Goal: Check status: Check status

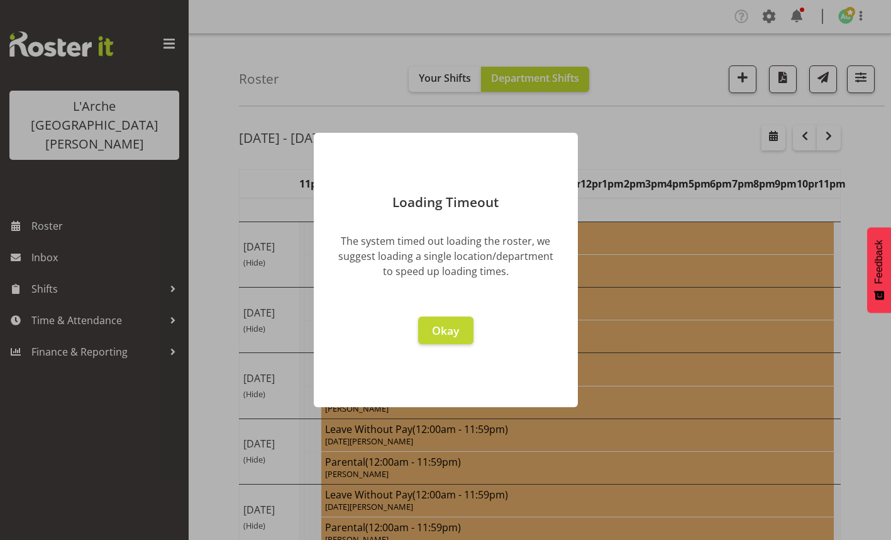
scroll to position [86, 0]
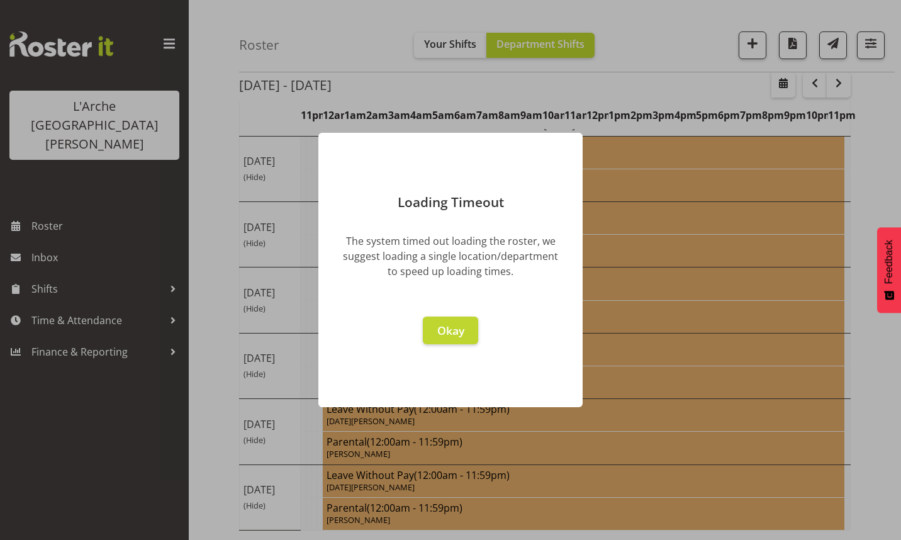
click at [446, 334] on span "Okay" at bounding box center [450, 330] width 27 height 15
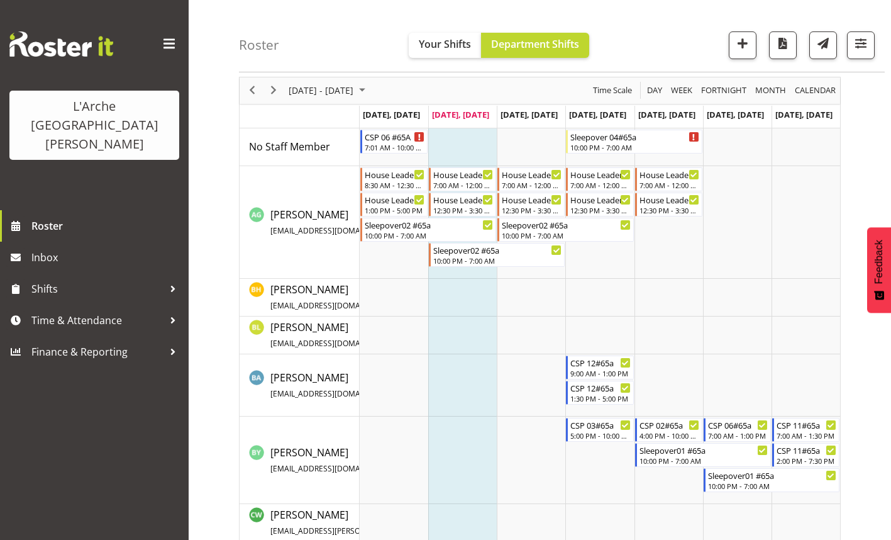
scroll to position [126, 0]
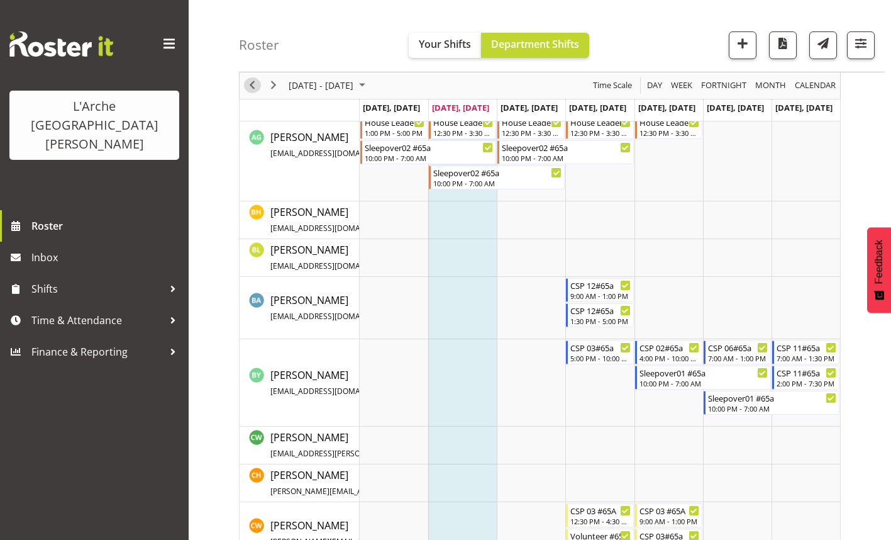
click at [250, 86] on span "Previous" at bounding box center [252, 86] width 15 height 16
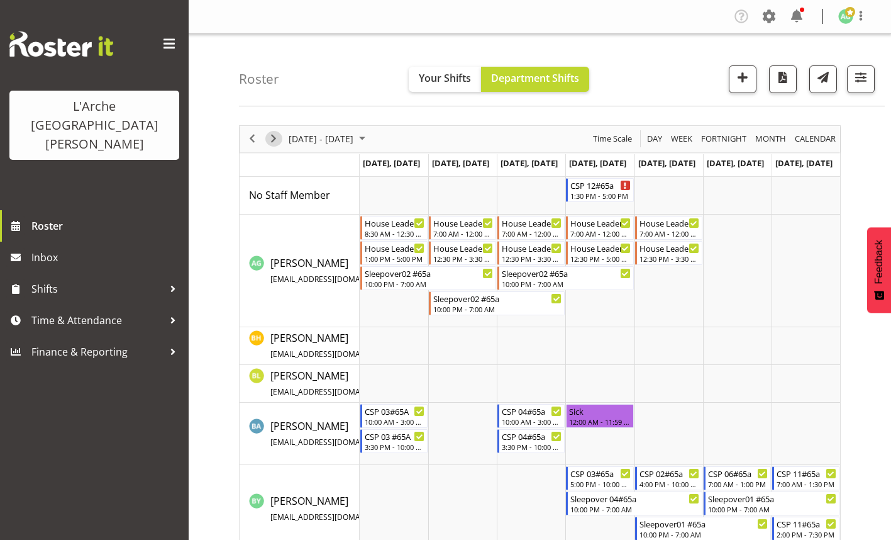
click at [276, 138] on span "Next" at bounding box center [273, 139] width 15 height 16
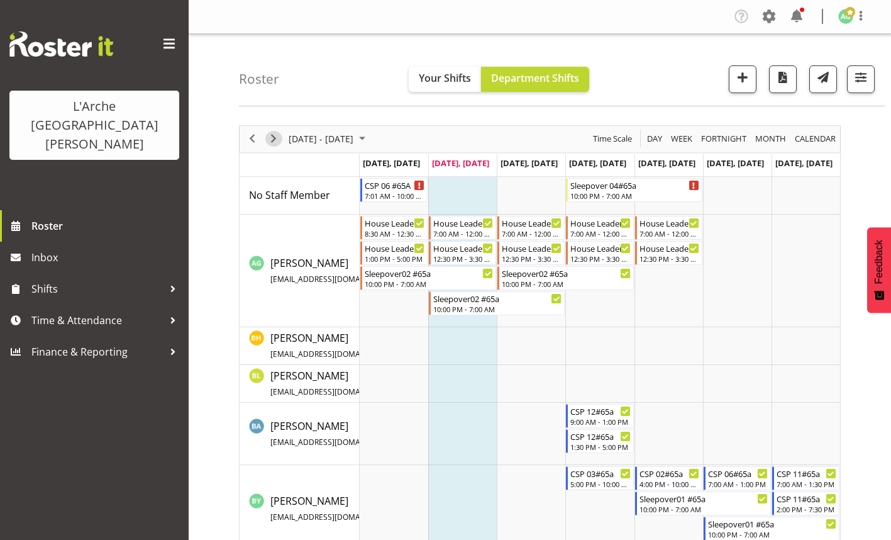
click at [271, 140] on span "Next" at bounding box center [273, 139] width 15 height 16
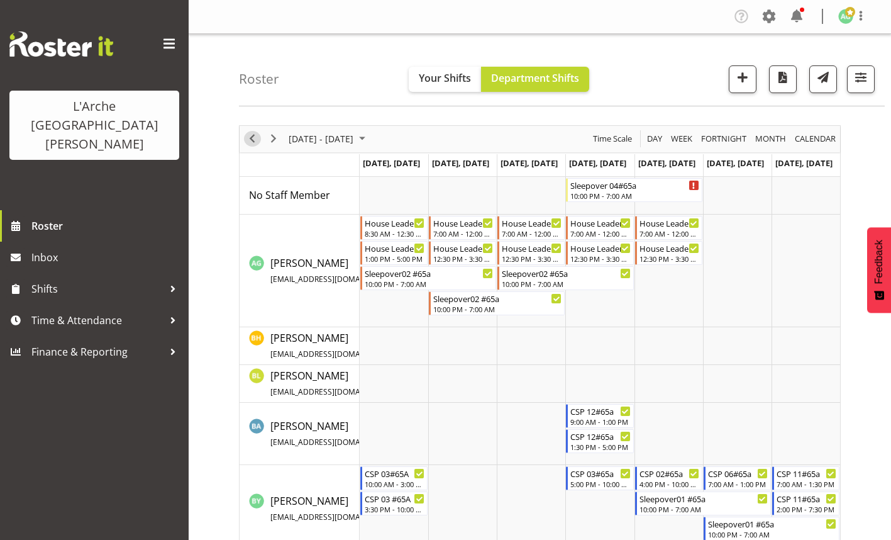
click at [252, 138] on span "Previous" at bounding box center [252, 139] width 15 height 16
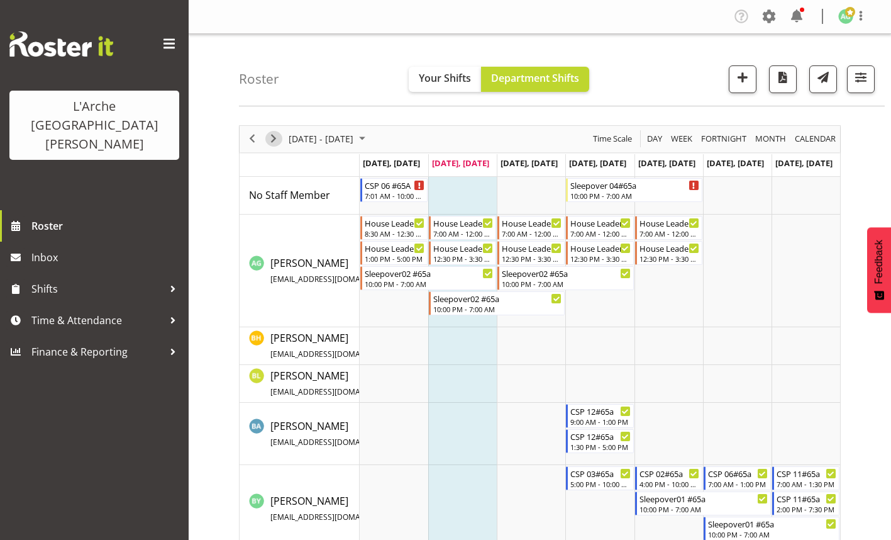
click at [271, 138] on span "Next" at bounding box center [273, 139] width 15 height 16
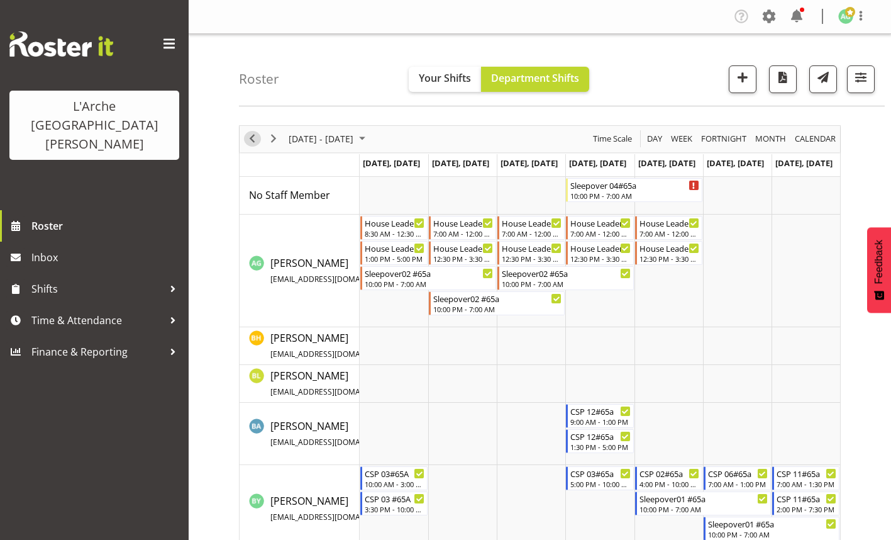
click at [251, 139] on span "Previous" at bounding box center [252, 139] width 15 height 16
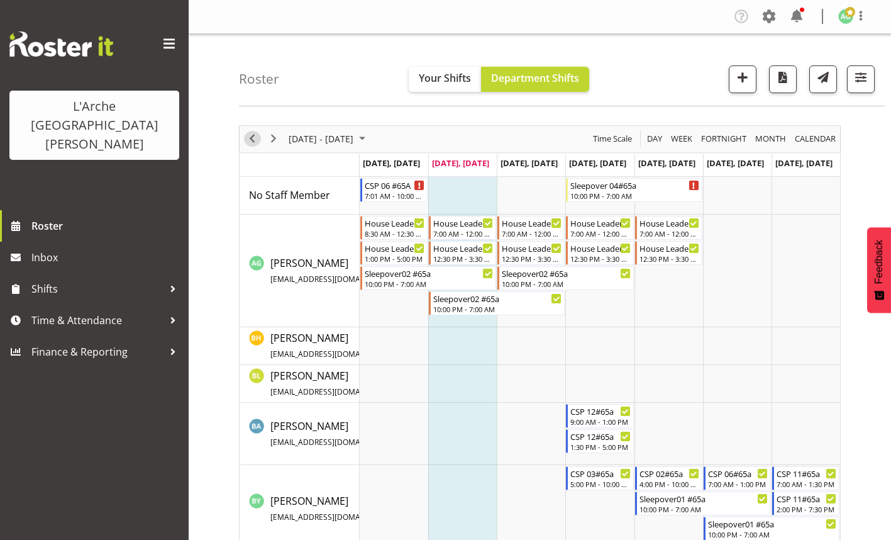
click at [254, 138] on span "Previous" at bounding box center [252, 139] width 15 height 16
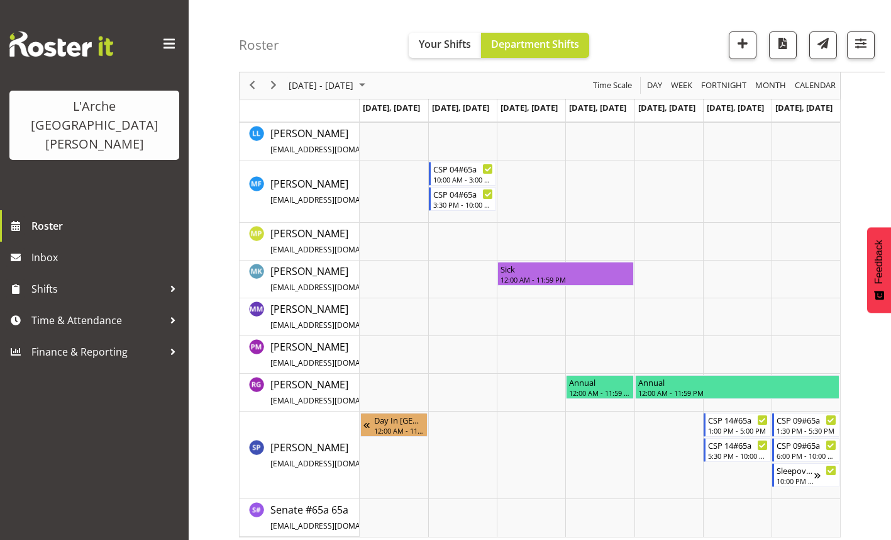
scroll to position [774, 0]
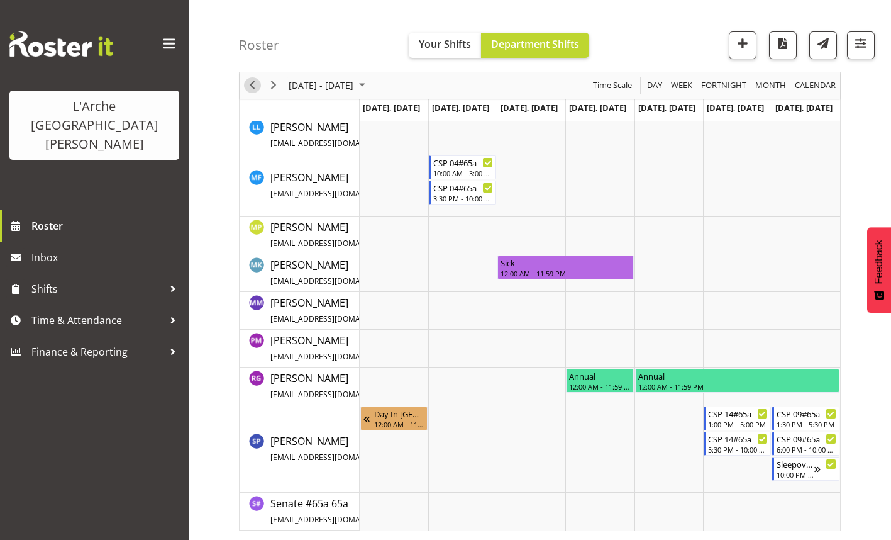
click at [248, 83] on span "Previous" at bounding box center [252, 86] width 15 height 16
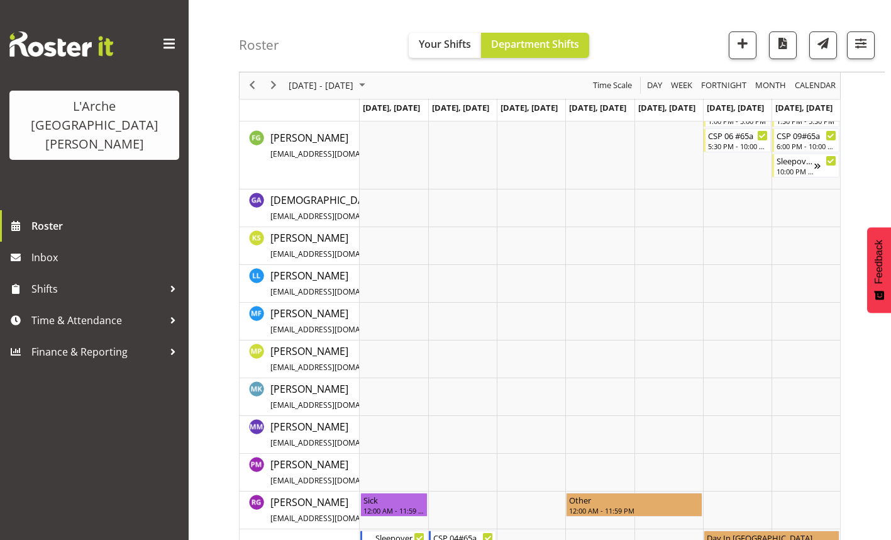
scroll to position [800, 0]
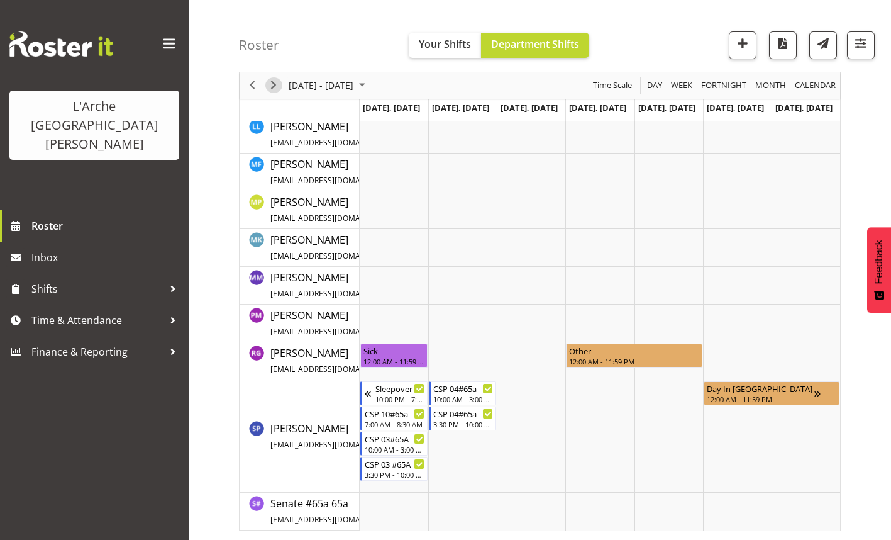
click at [276, 84] on span "Next" at bounding box center [273, 86] width 15 height 16
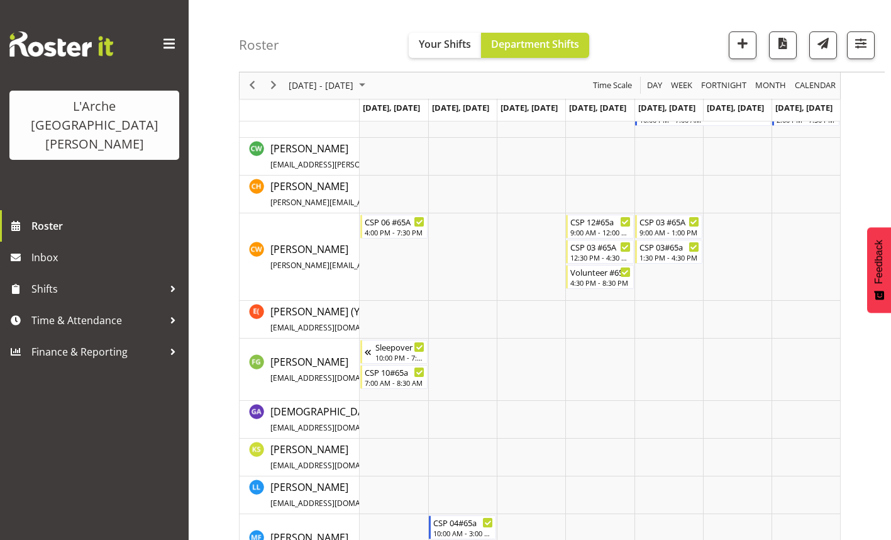
scroll to position [252, 0]
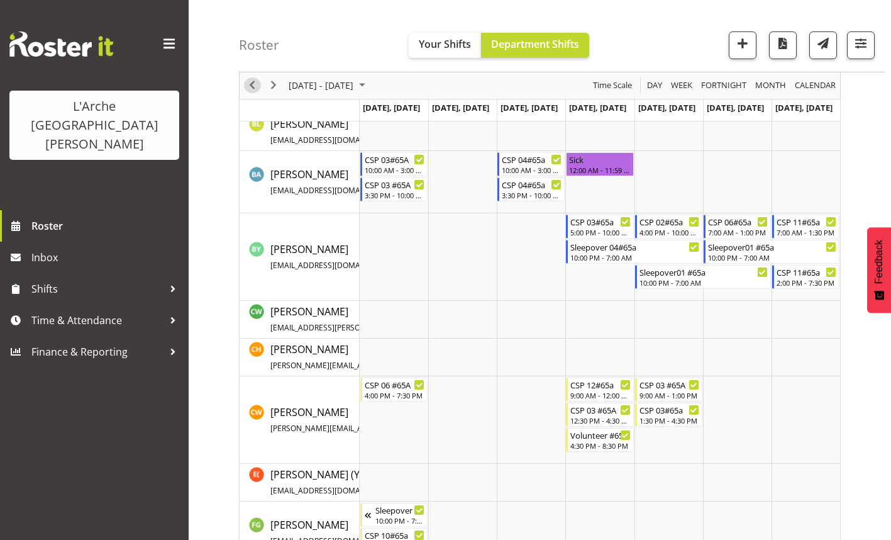
click at [254, 85] on span "Previous" at bounding box center [252, 86] width 15 height 16
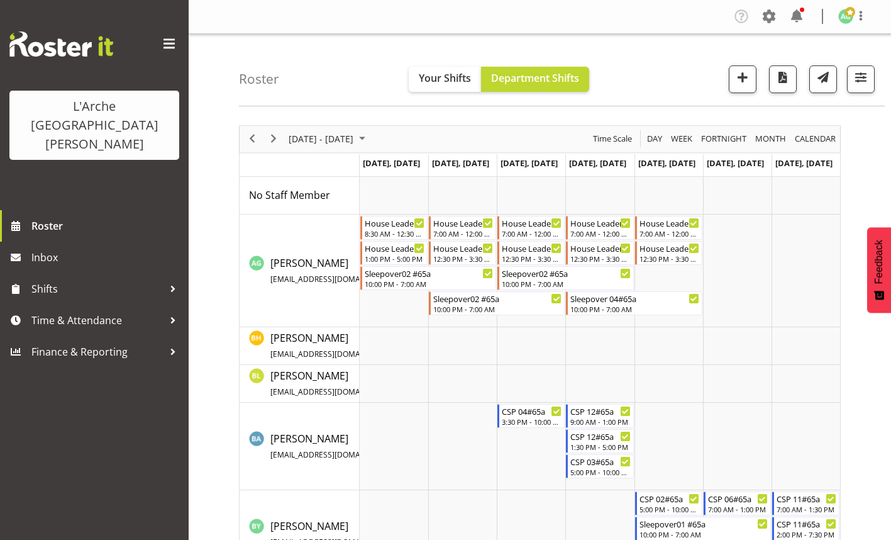
click at [659, 51] on div "Roster Your Shifts Department Shifts 1 Locations Clear 20 30 41 5 56b 65a 73 Ar…" at bounding box center [562, 70] width 646 height 72
